Goal: Find specific page/section: Find specific page/section

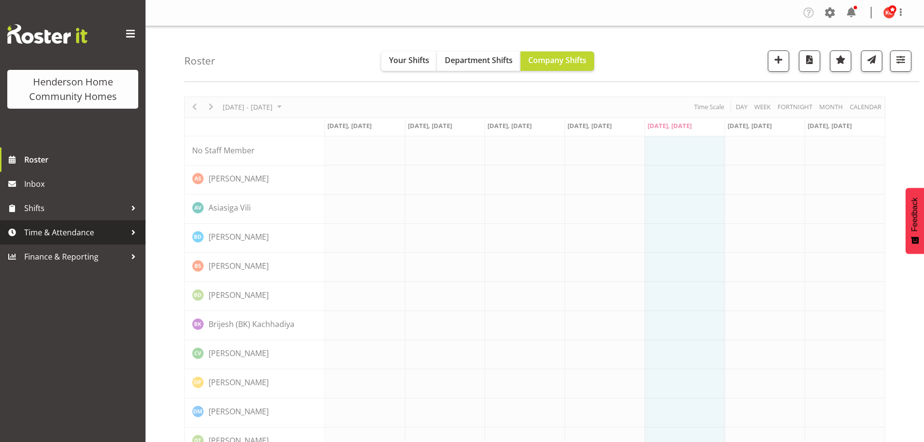
click at [51, 228] on span "Time & Attendance" at bounding box center [75, 232] width 102 height 15
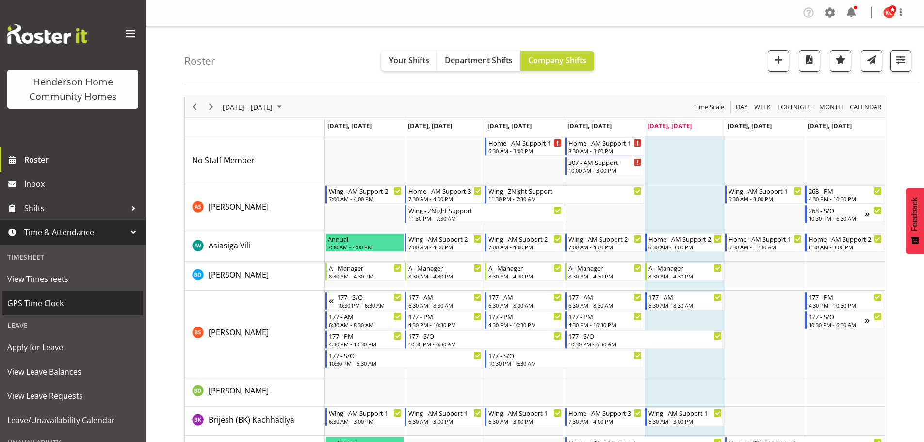
click at [54, 301] on span "GPS Time Clock" at bounding box center [72, 303] width 131 height 15
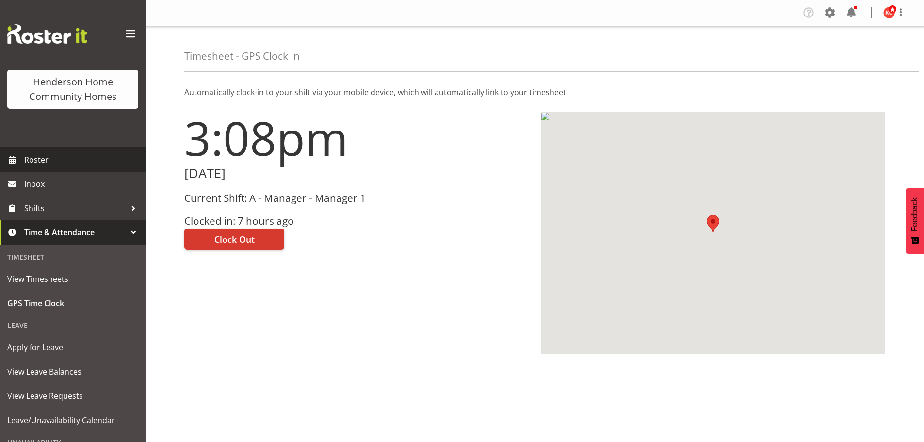
click at [74, 156] on span "Roster" at bounding box center [82, 159] width 116 height 15
